Goal: Book appointment/travel/reservation

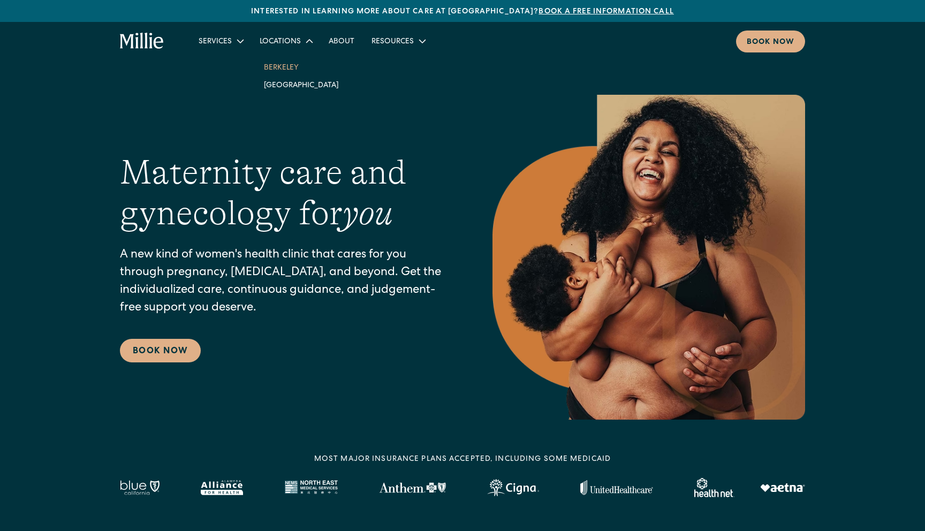
click at [285, 64] on link "Berkeley" at bounding box center [301, 67] width 92 height 18
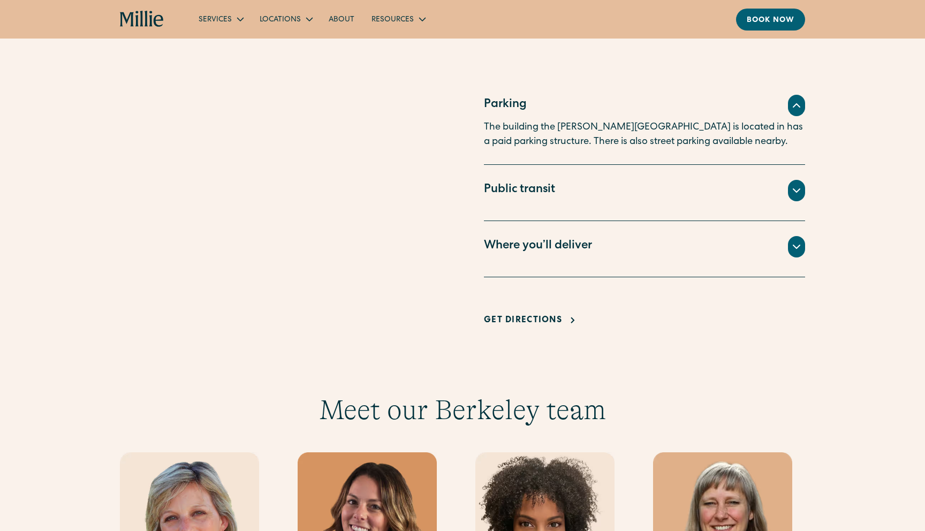
scroll to position [706, 0]
click at [800, 243] on icon at bounding box center [796, 246] width 13 height 13
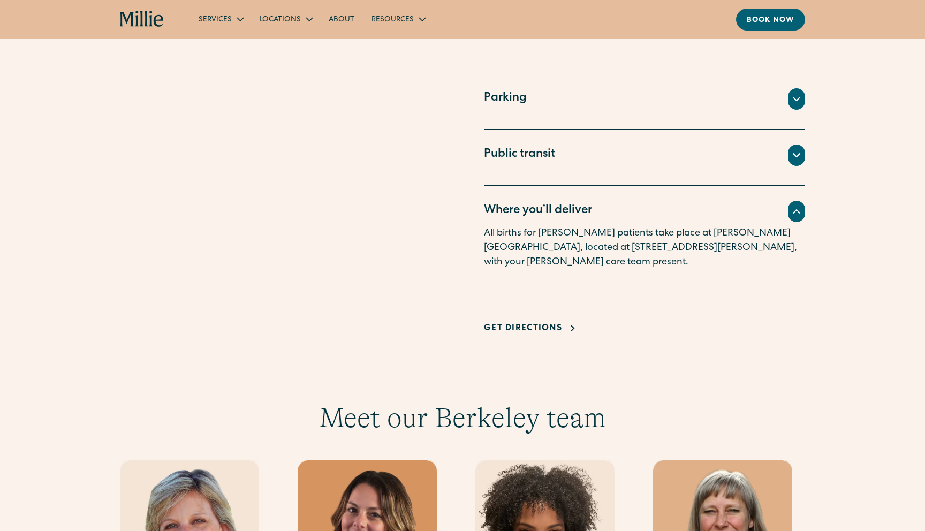
scroll to position [582, 0]
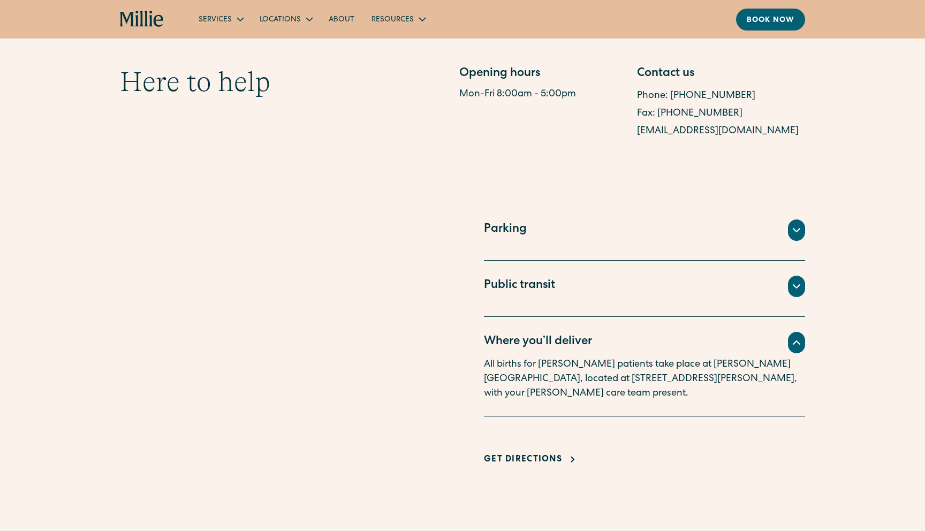
click at [601, 231] on div "Parking" at bounding box center [644, 229] width 321 height 21
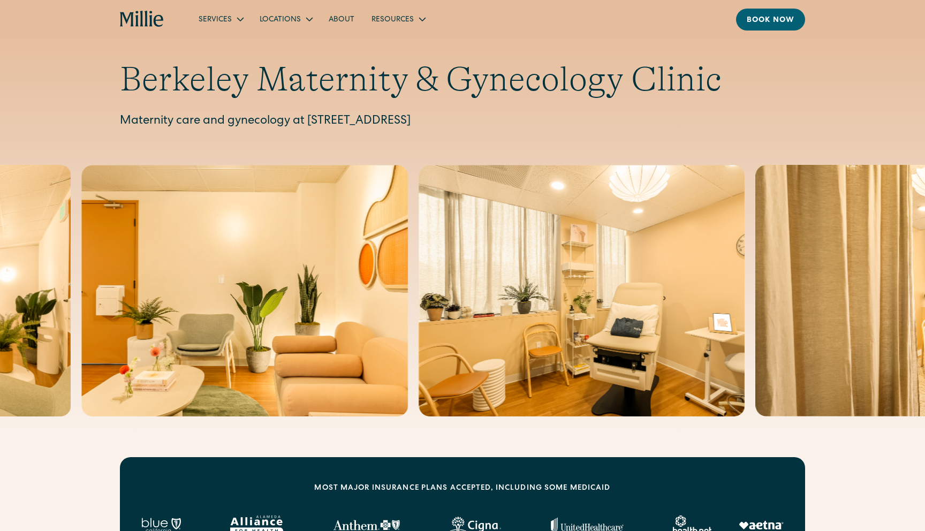
scroll to position [5, 0]
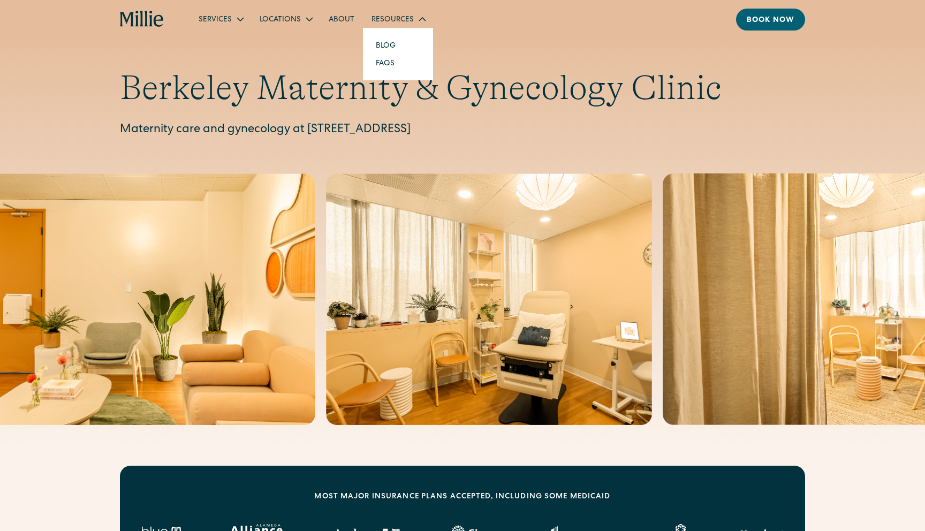
click at [410, 14] on div "Resources" at bounding box center [398, 19] width 70 height 18
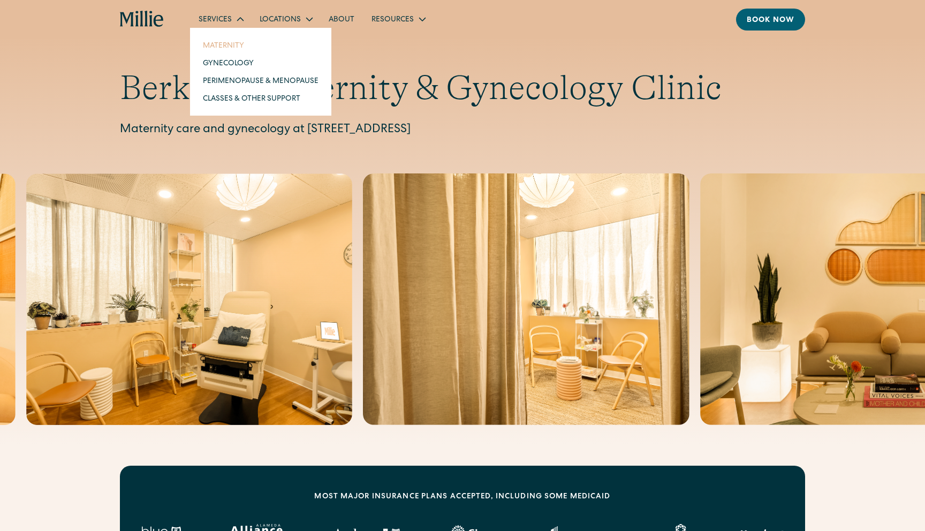
click at [231, 43] on link "Maternity" at bounding box center [260, 45] width 133 height 18
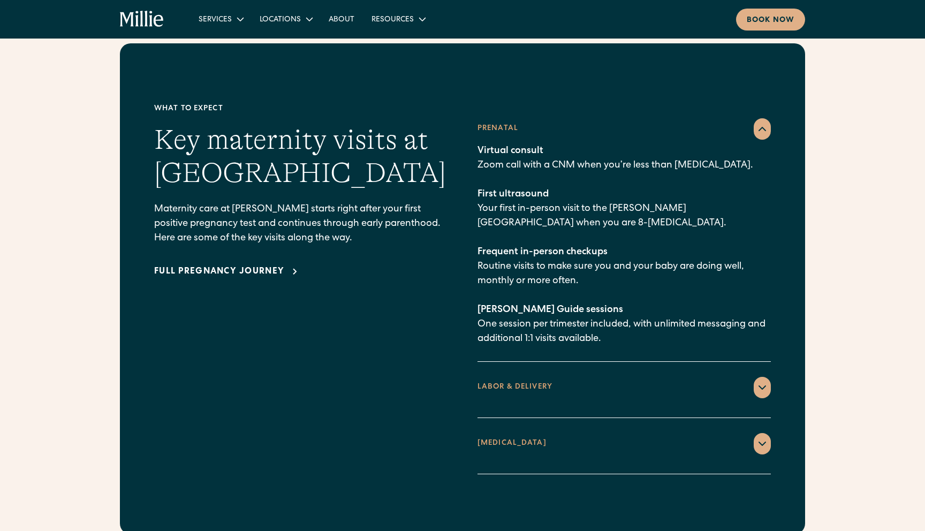
scroll to position [1498, 0]
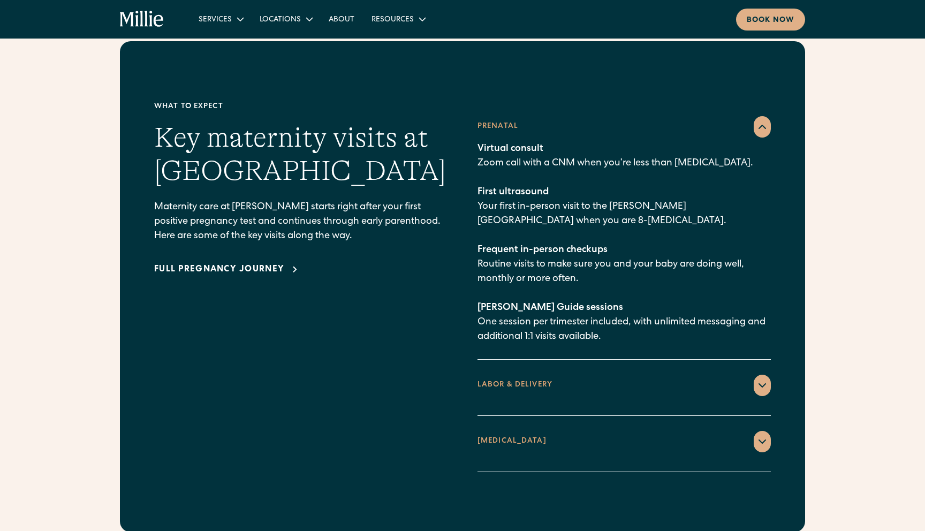
click at [759, 379] on icon at bounding box center [762, 385] width 13 height 13
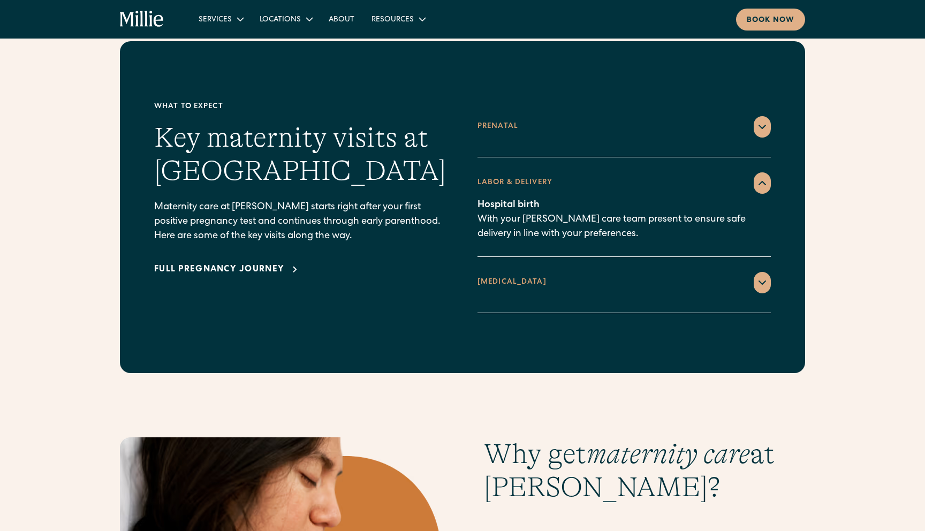
click at [757, 276] on icon at bounding box center [762, 282] width 13 height 13
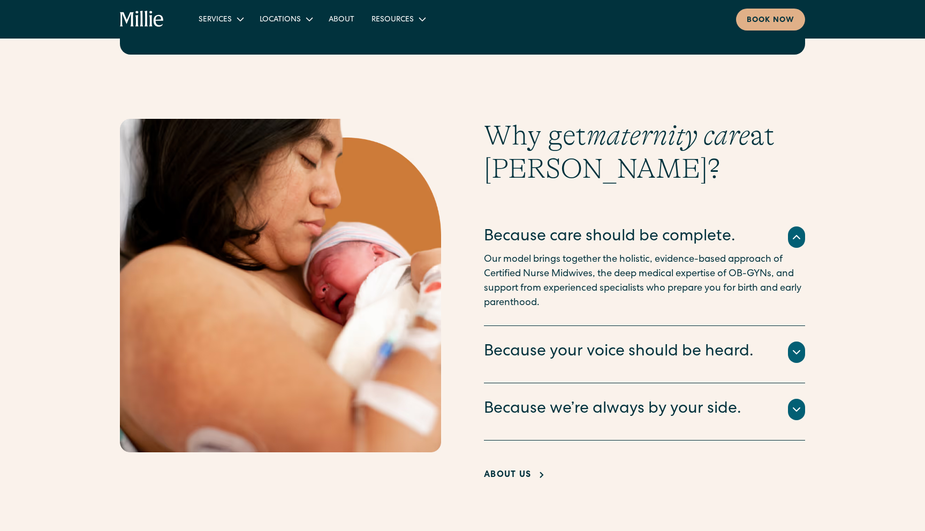
scroll to position [1931, 0]
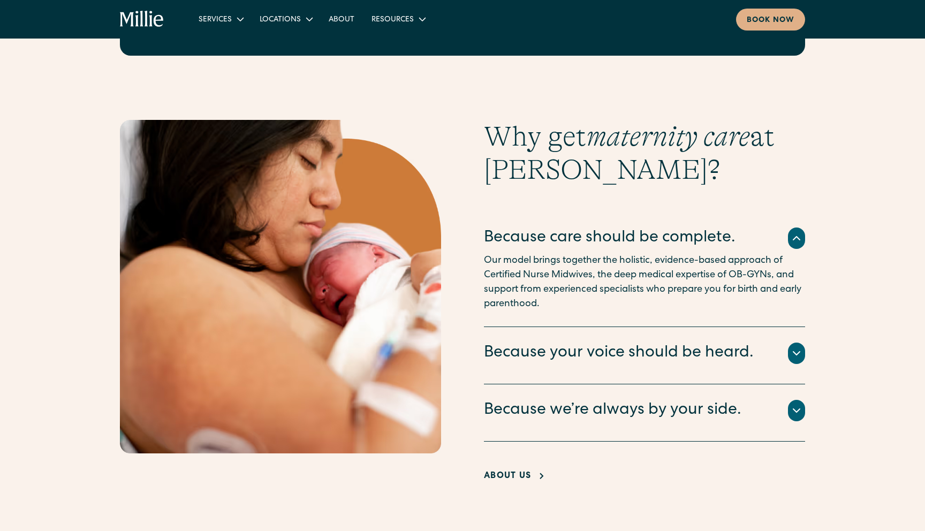
click at [749, 342] on div "Because your voice should be heard." at bounding box center [619, 353] width 270 height 22
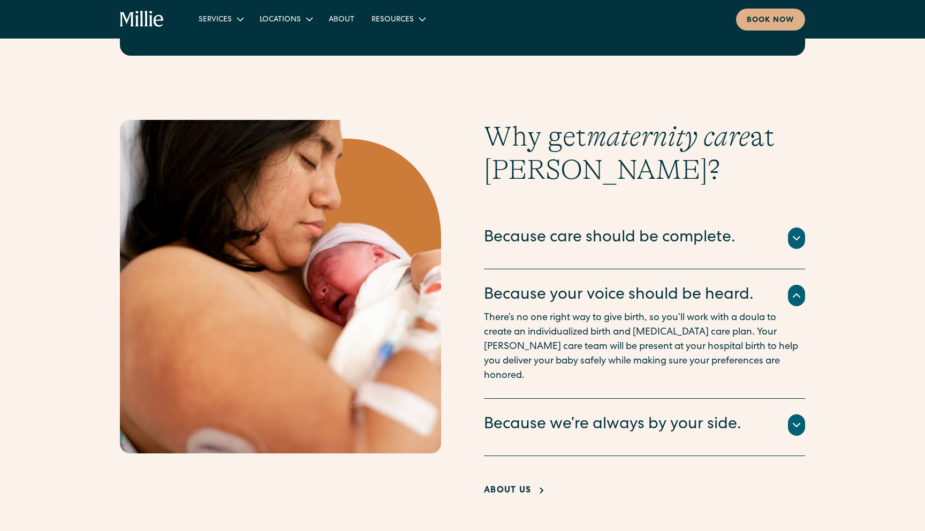
click at [728, 414] on div "Because we’re always by your side." at bounding box center [612, 425] width 257 height 22
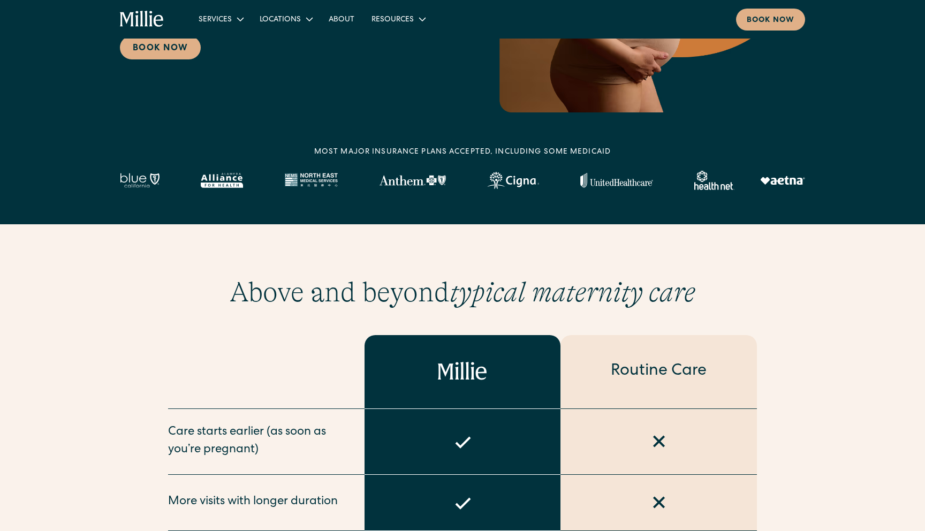
scroll to position [57, 0]
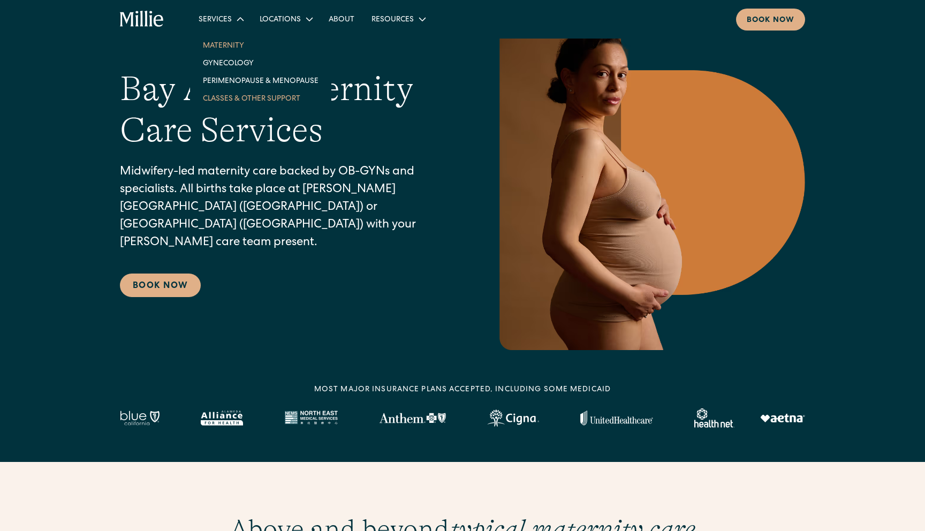
click at [235, 98] on link "Classes & Other Support" at bounding box center [260, 98] width 133 height 18
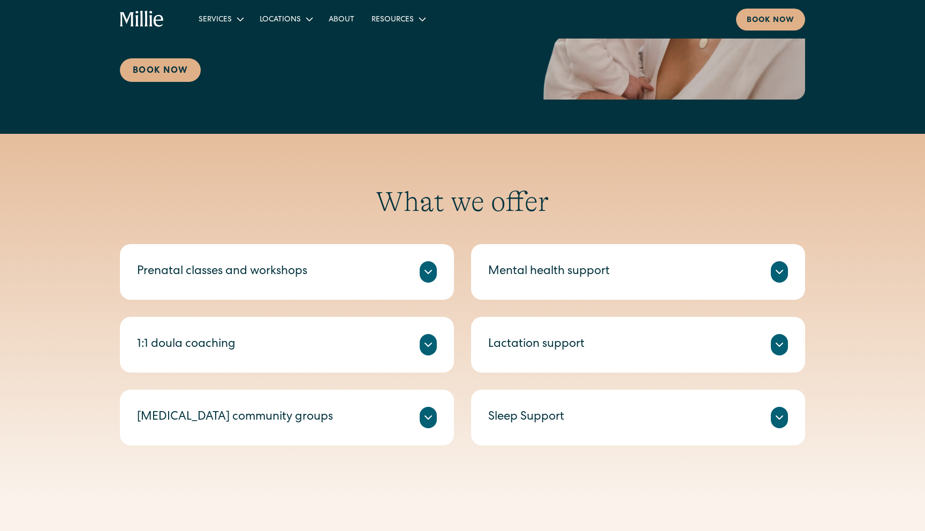
scroll to position [257, 0]
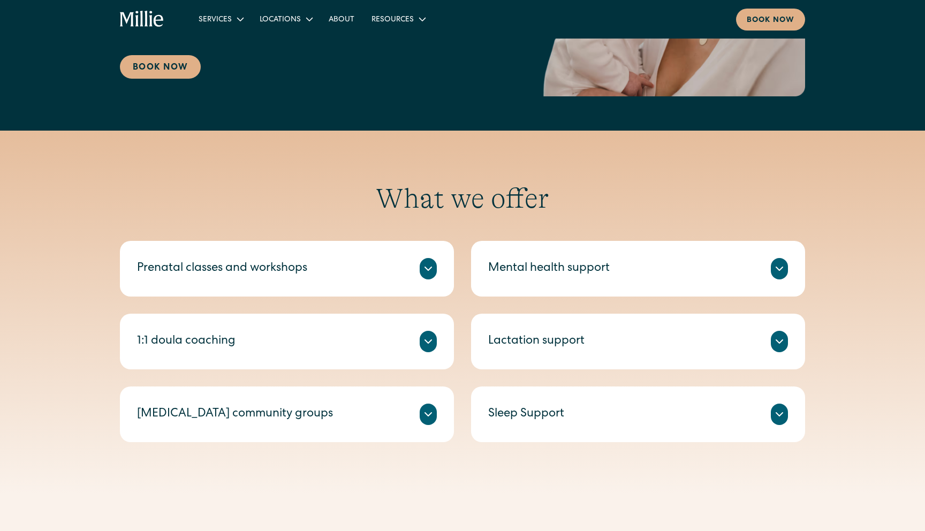
click at [426, 341] on icon at bounding box center [428, 341] width 6 height 3
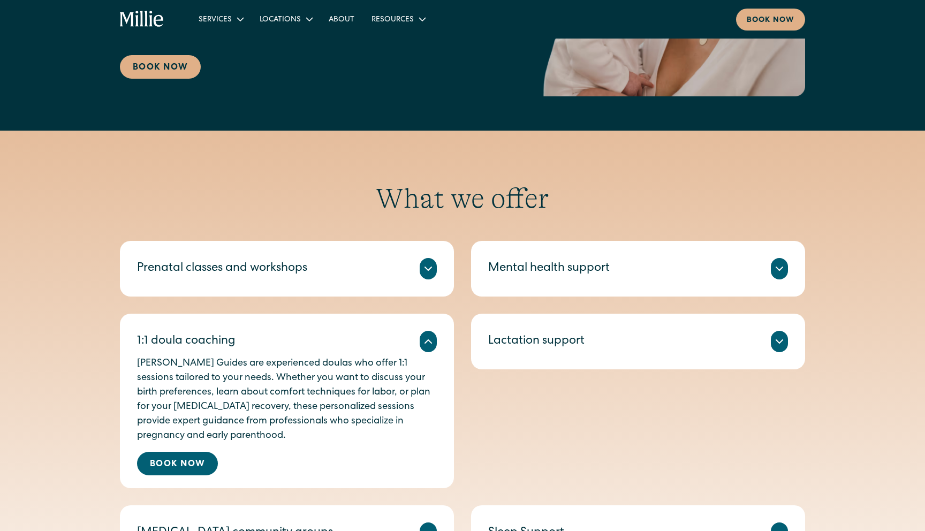
click at [426, 341] on icon at bounding box center [428, 341] width 13 height 13
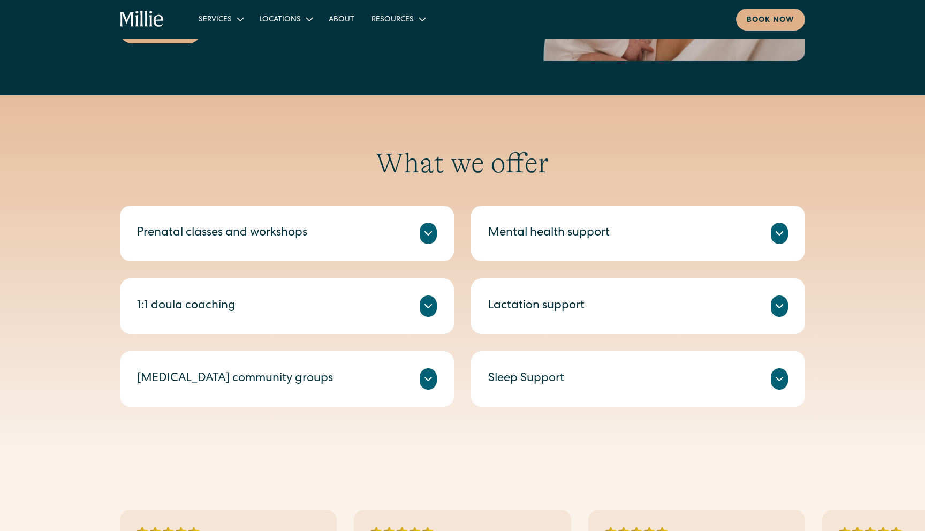
scroll to position [300, 0]
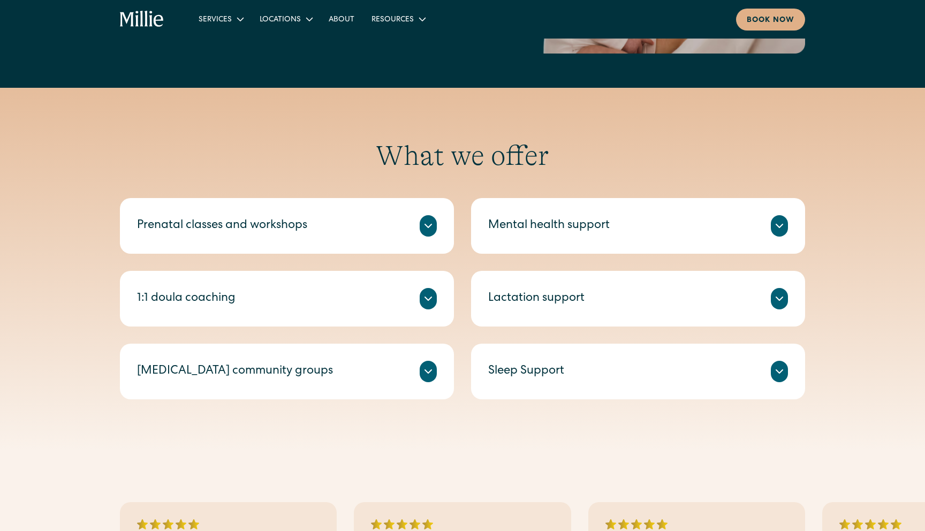
click at [434, 226] on div at bounding box center [427, 225] width 17 height 21
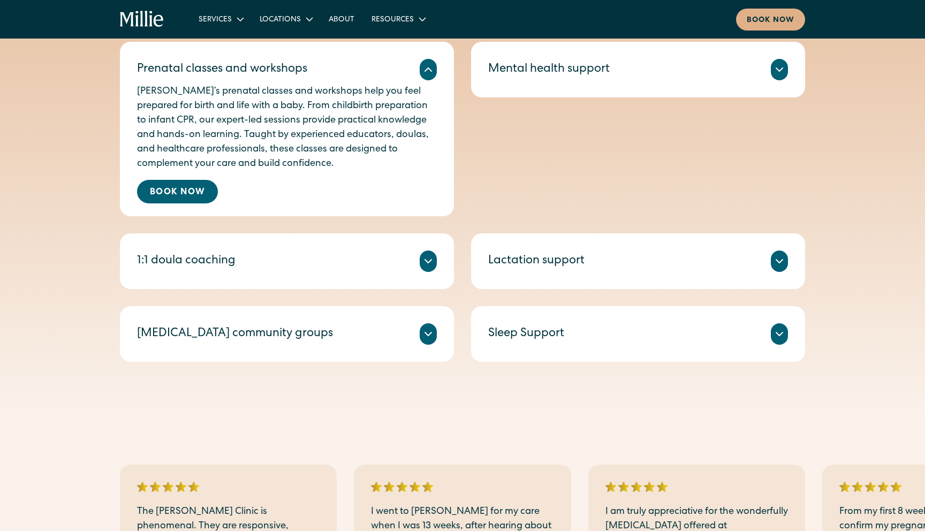
scroll to position [479, 0]
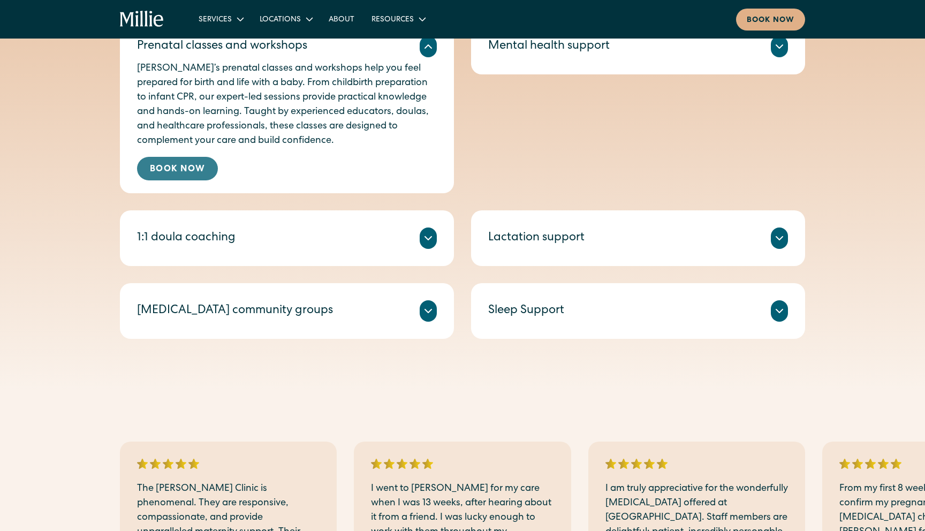
click at [180, 169] on link "Book Now" at bounding box center [177, 169] width 81 height 24
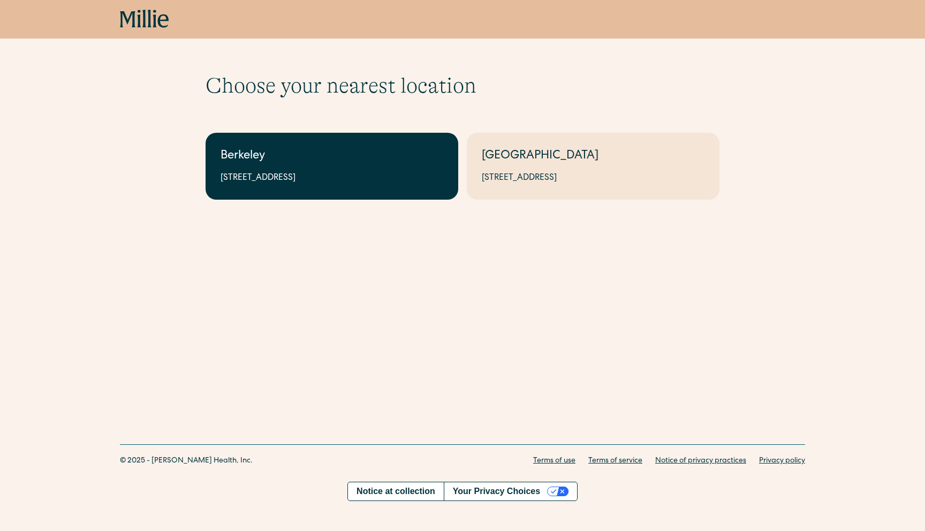
click at [342, 174] on div "2999 Regent St, Suite 524, Berkeley, CA 94705" at bounding box center [331, 178] width 223 height 13
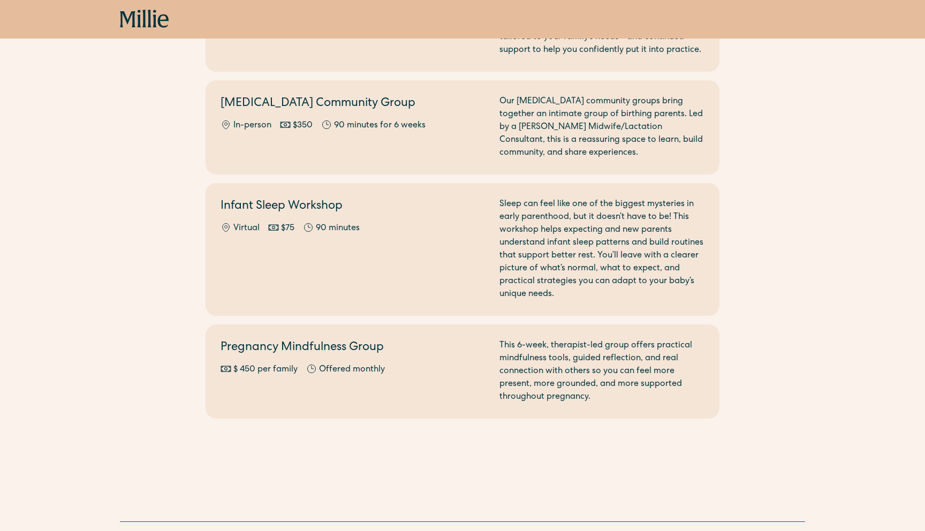
scroll to position [1371, 0]
